Goal: Task Accomplishment & Management: Use online tool/utility

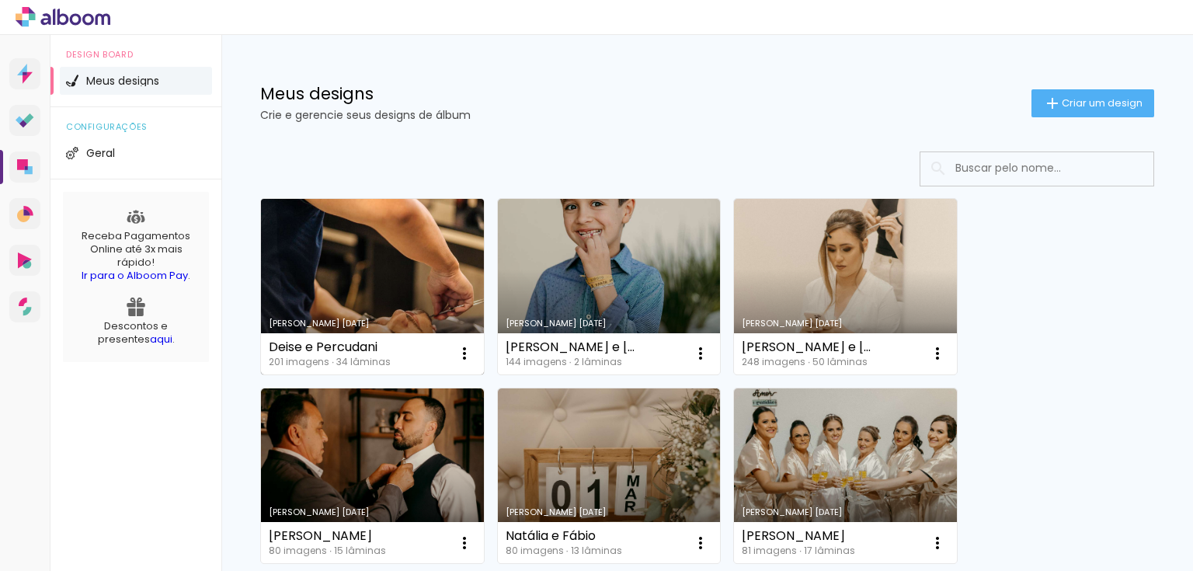
click at [379, 291] on link "Criado em [DATE]" at bounding box center [372, 287] width 223 height 176
